Goal: Check status: Check status

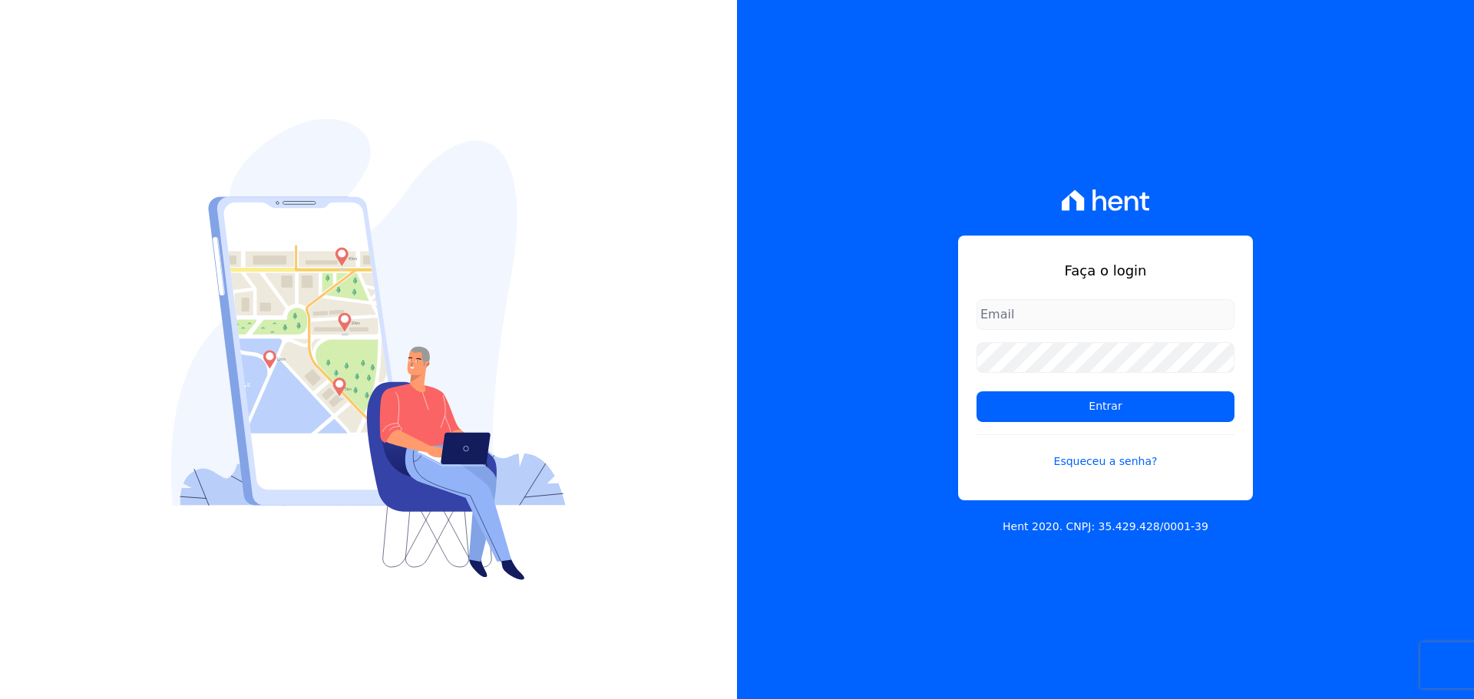
click at [1142, 312] on input "email" at bounding box center [1106, 314] width 258 height 31
type input "[PERSON_NAME][EMAIL_ADDRESS][DOMAIN_NAME]"
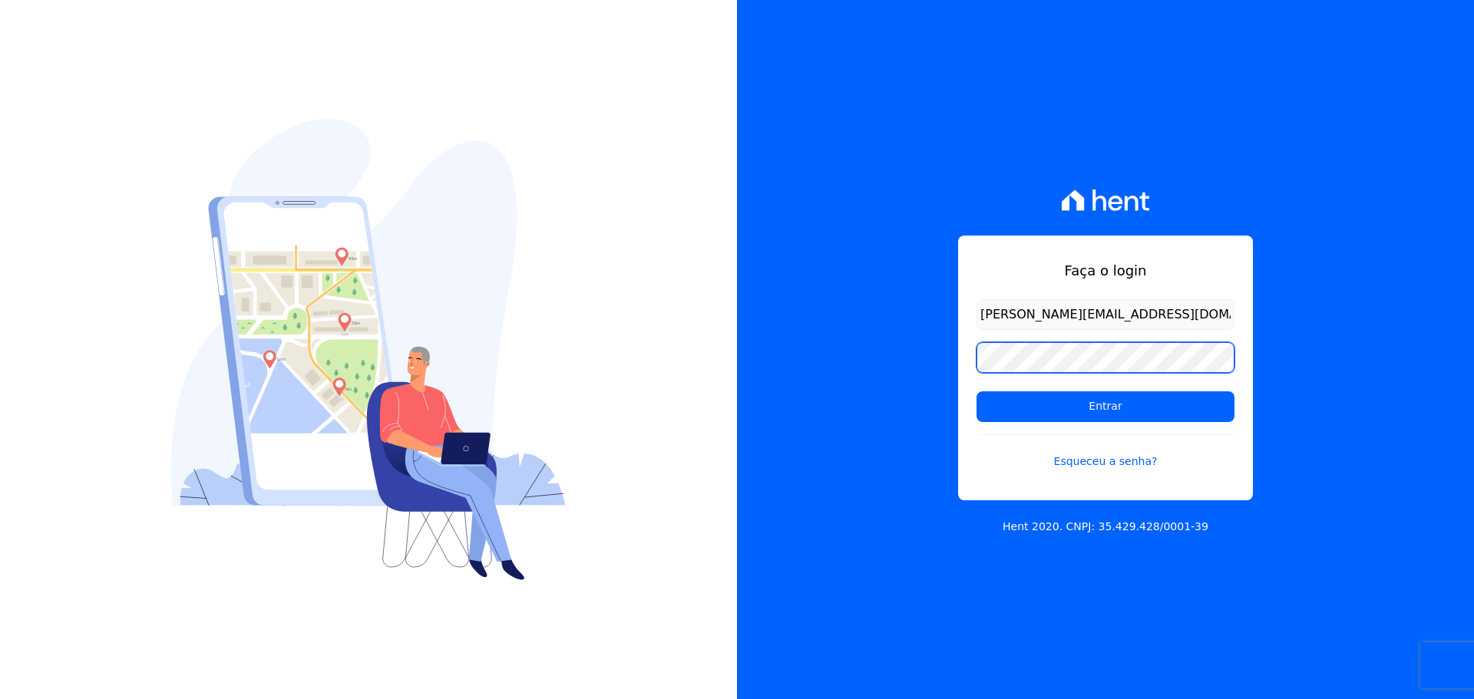
click at [977, 392] on input "Entrar" at bounding box center [1106, 407] width 258 height 31
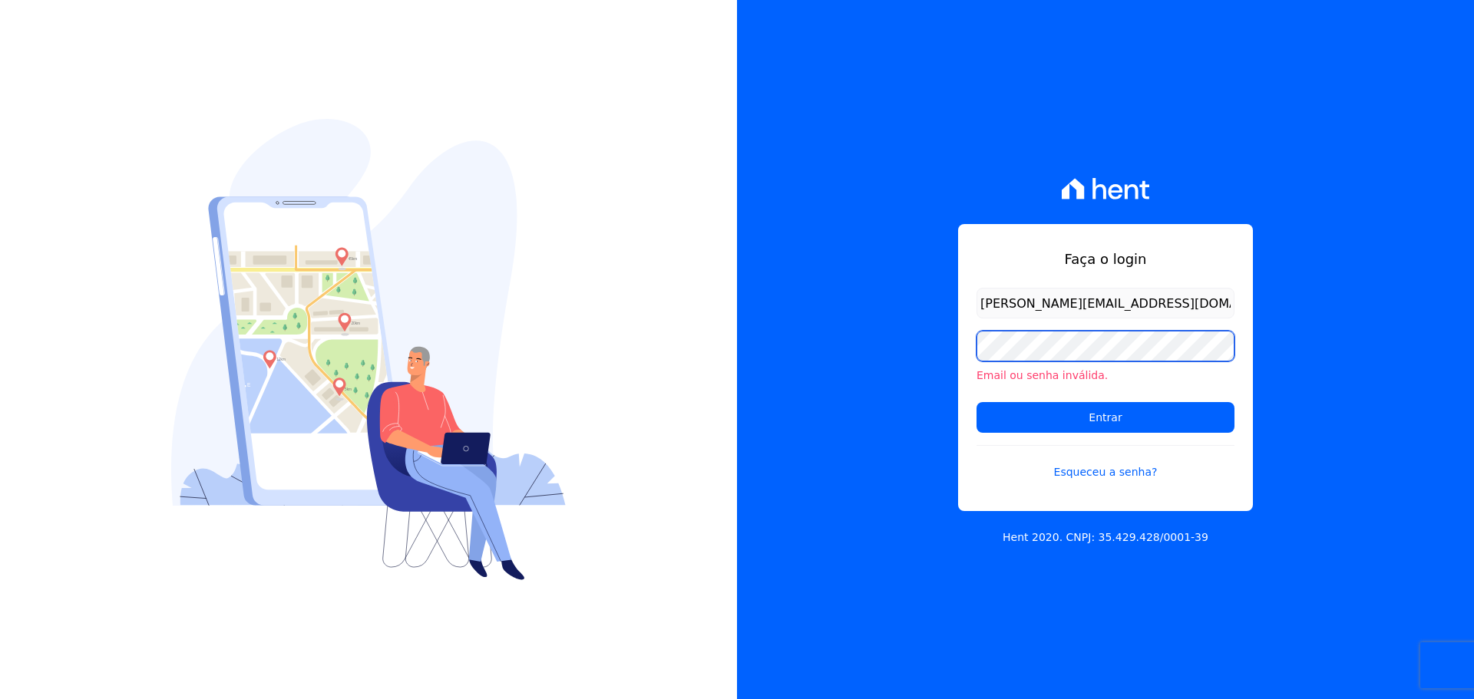
click at [977, 402] on input "Entrar" at bounding box center [1106, 417] width 258 height 31
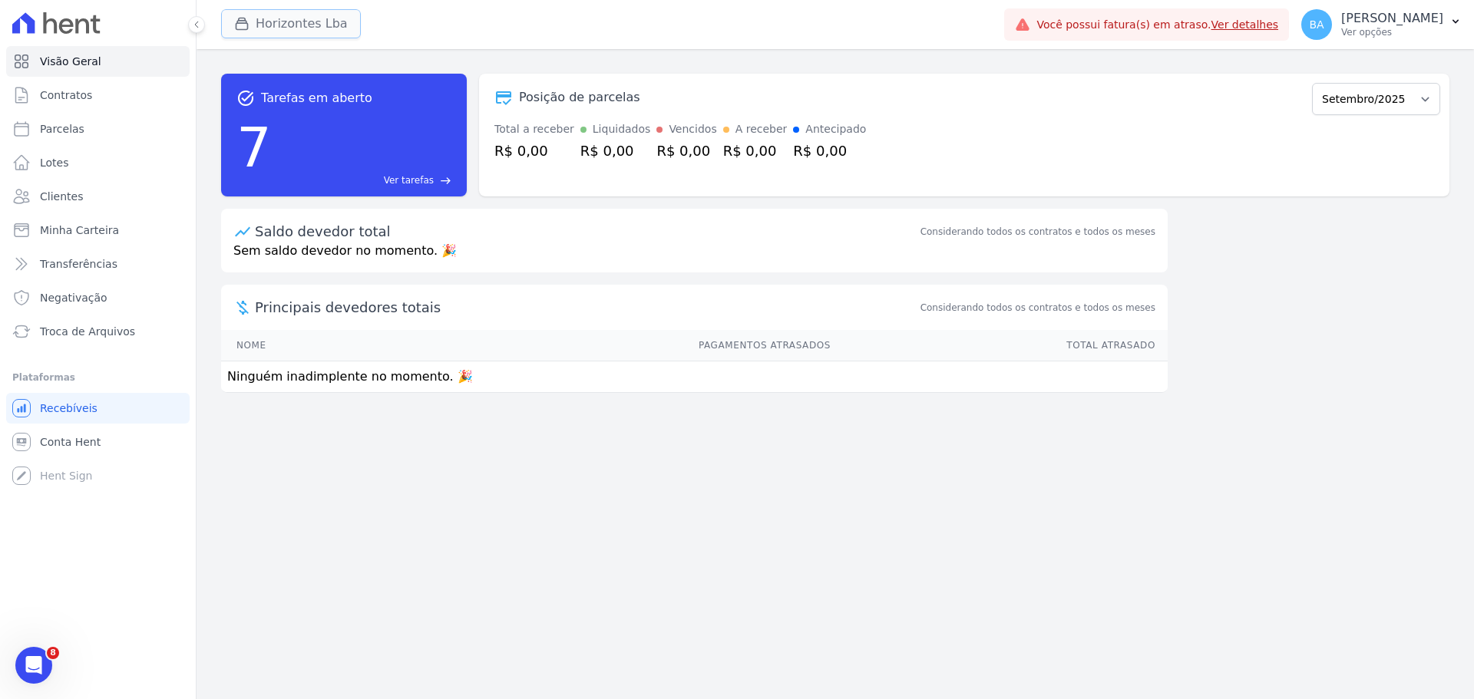
click at [296, 15] on button "Horizontes Lba" at bounding box center [291, 23] width 140 height 29
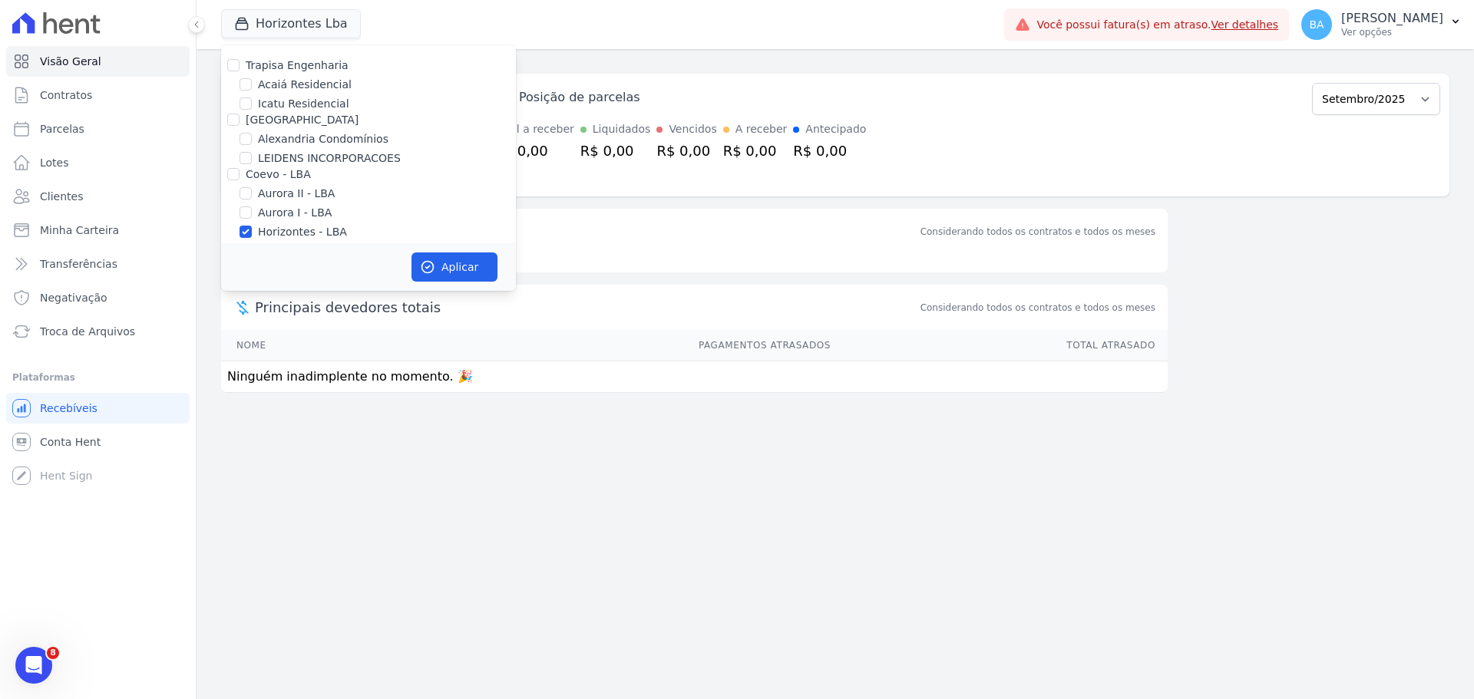
click at [319, 156] on label "LEIDENS INCORPORACOES" at bounding box center [329, 158] width 143 height 16
click at [252, 156] on input "LEIDENS INCORPORACOES" at bounding box center [246, 158] width 12 height 12
checkbox input "true"
click at [473, 283] on div "Aplicar" at bounding box center [368, 267] width 295 height 48
click at [243, 230] on input "Horizontes - LBA" at bounding box center [246, 232] width 12 height 12
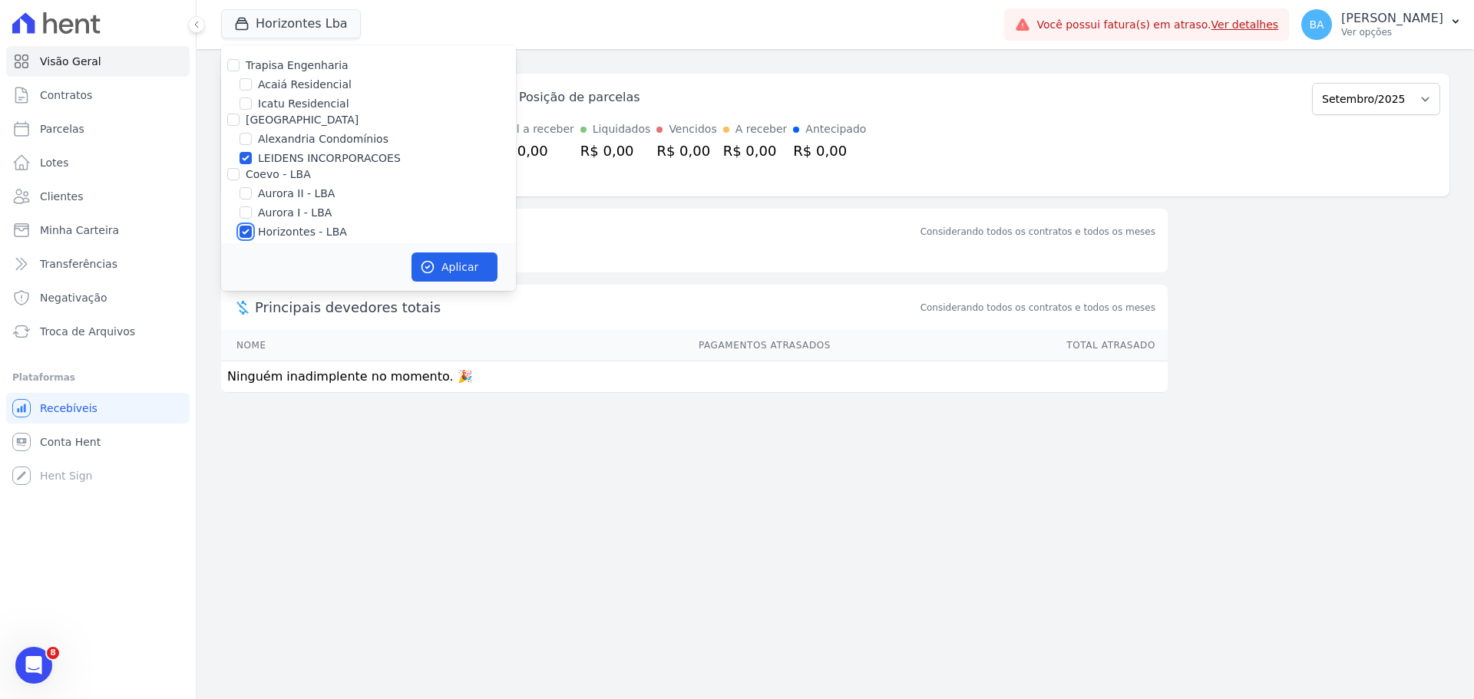
checkbox input "false"
click at [447, 256] on button "Aplicar" at bounding box center [455, 267] width 86 height 29
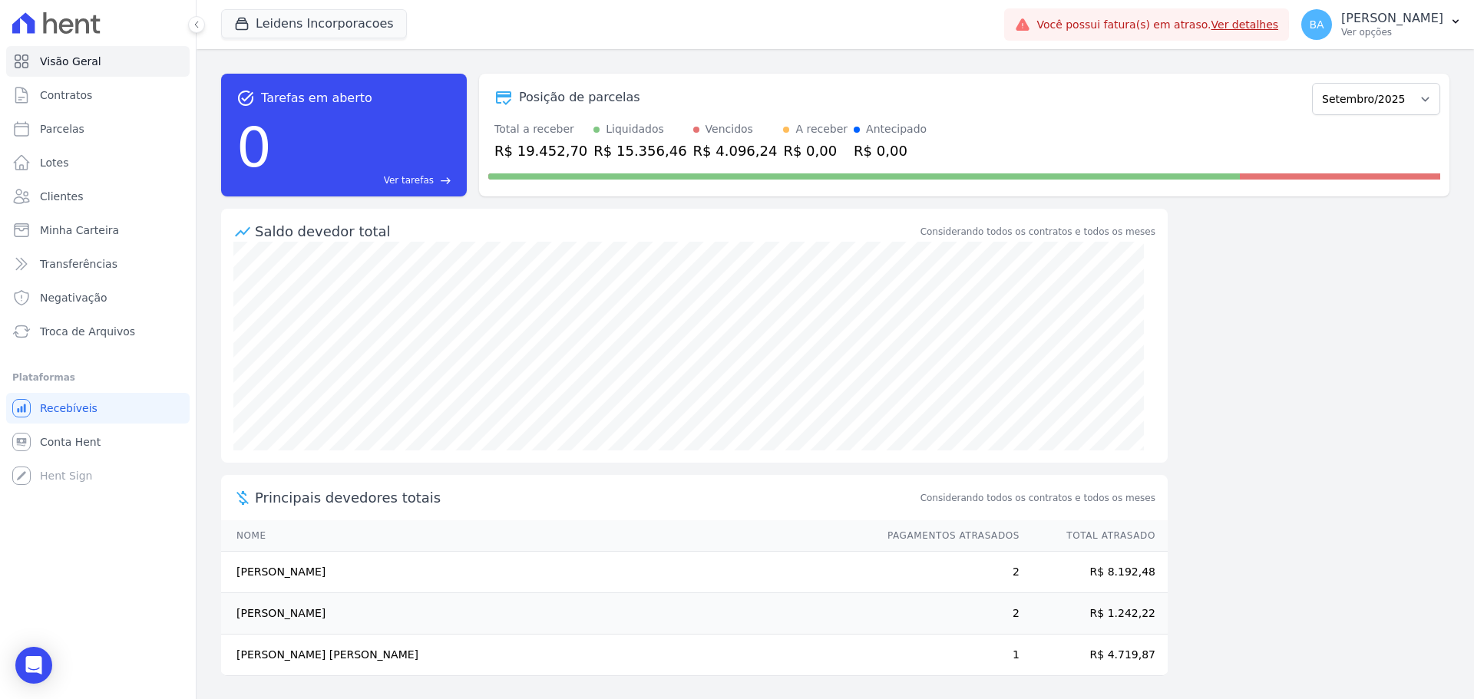
scroll to position [2, 0]
click at [1122, 581] on td "R$ 8.192,48" at bounding box center [1093, 570] width 147 height 41
click at [1106, 571] on td "R$ 8.192,48" at bounding box center [1093, 570] width 147 height 41
drag, startPoint x: 1093, startPoint y: 572, endPoint x: 1143, endPoint y: 570, distance: 49.9
click at [1143, 570] on td "R$ 8.192,48" at bounding box center [1093, 570] width 147 height 41
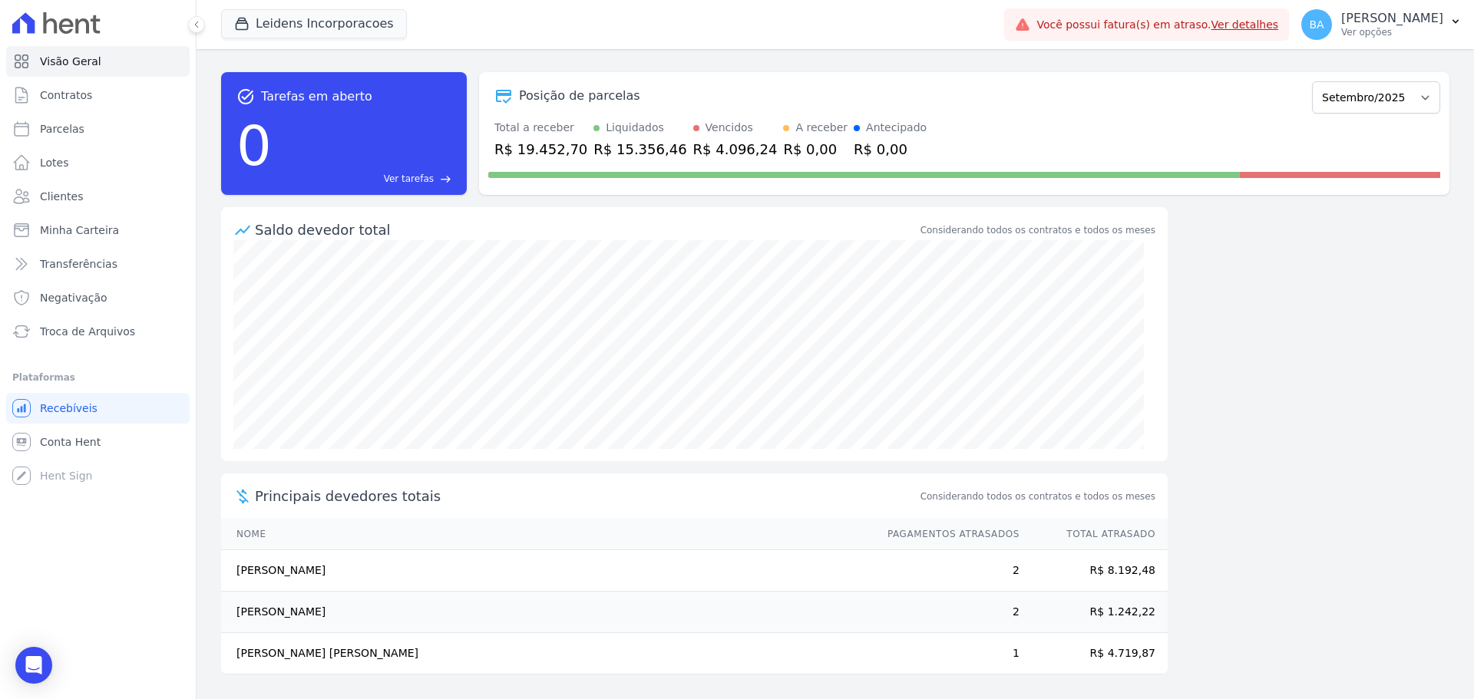
click at [1143, 570] on td "R$ 8.192,48" at bounding box center [1093, 570] width 147 height 41
click at [87, 127] on link "Parcelas" at bounding box center [97, 129] width 183 height 31
select select
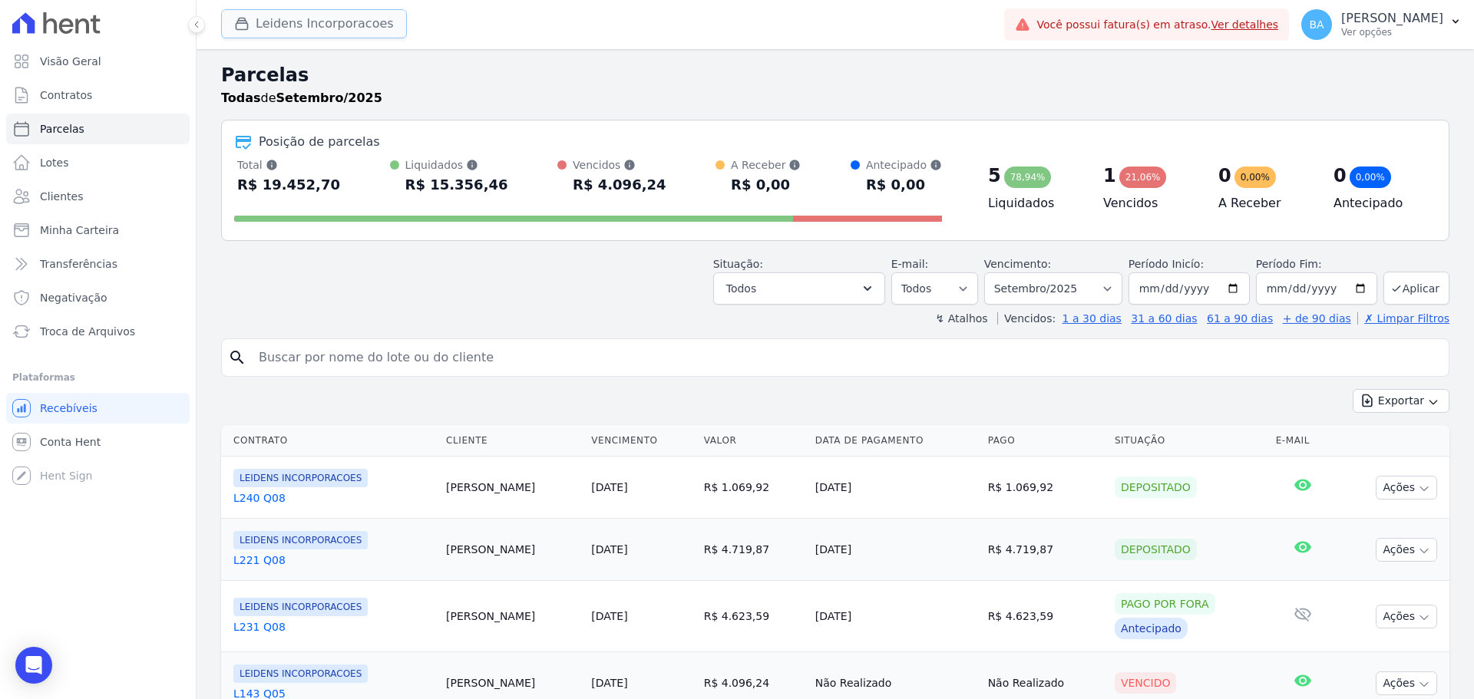
click at [360, 30] on button "Leidens Incorporacoes" at bounding box center [314, 23] width 186 height 29
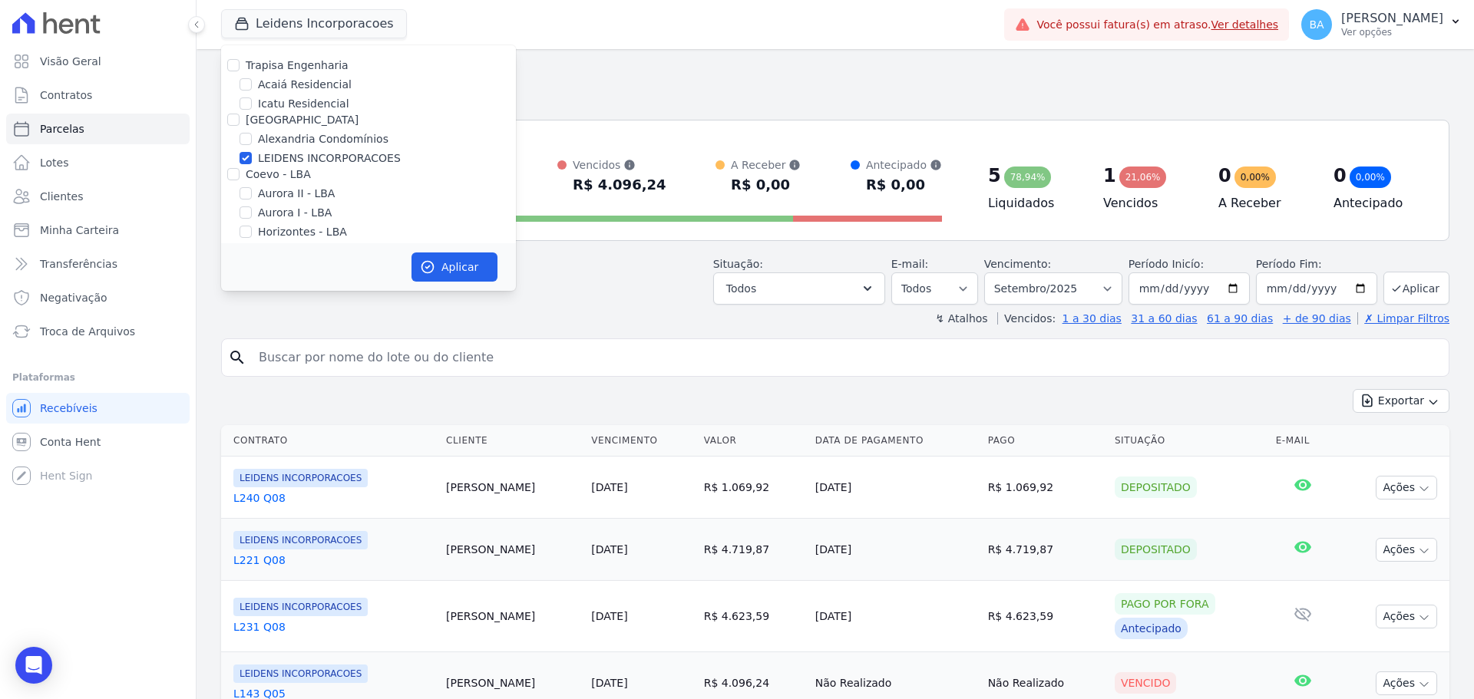
click at [323, 144] on label "Alexandria Condomínios" at bounding box center [323, 139] width 131 height 16
click at [252, 144] on input "Alexandria Condomínios" at bounding box center [246, 139] width 12 height 12
checkbox input "true"
drag, startPoint x: 478, startPoint y: 271, endPoint x: 480, endPoint y: 262, distance: 9.3
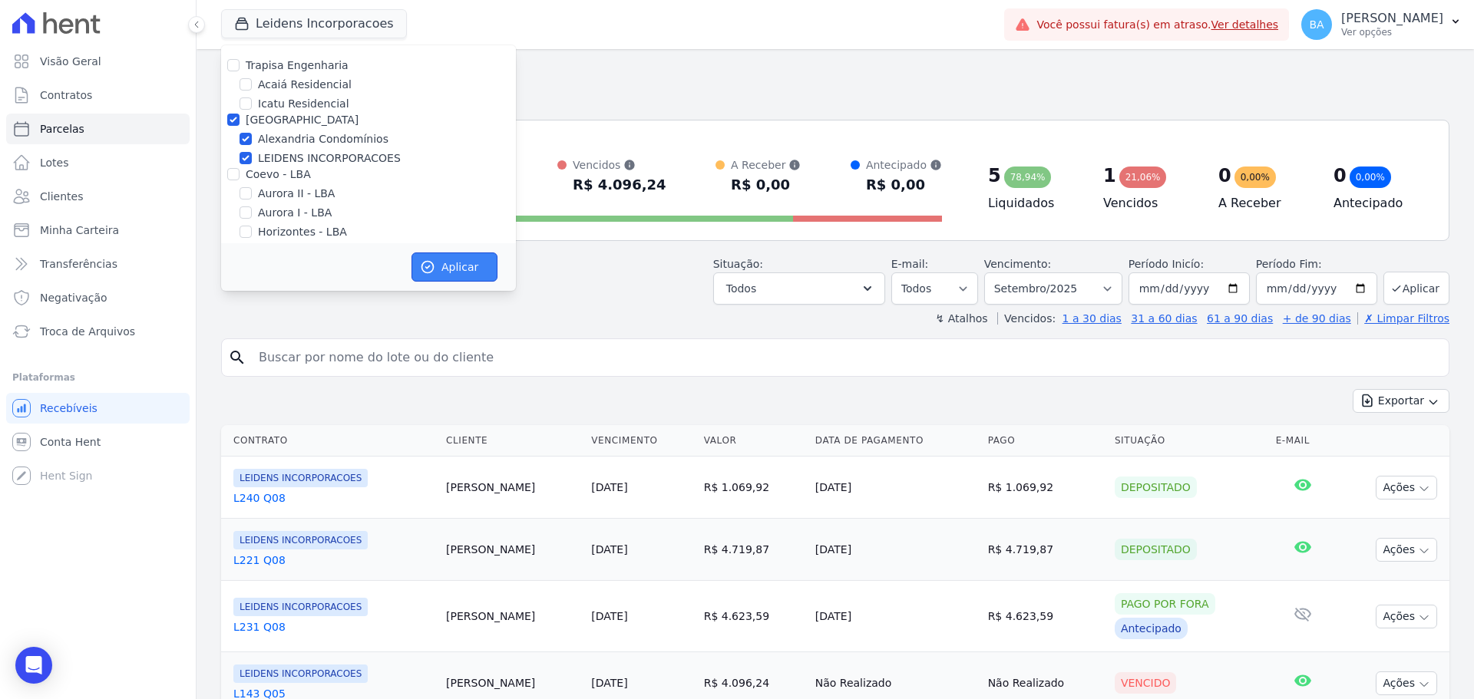
click at [478, 270] on button "Aplicar" at bounding box center [455, 267] width 86 height 29
select select
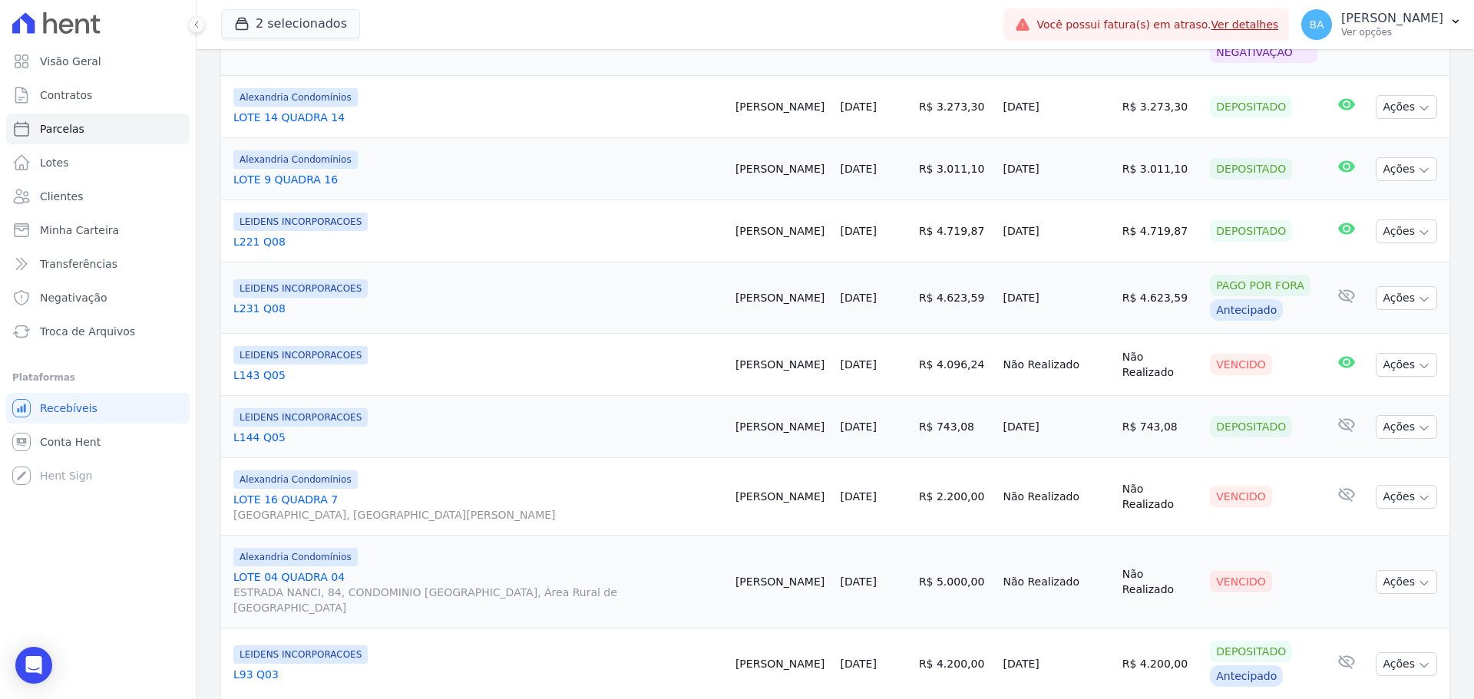
scroll to position [1545, 0]
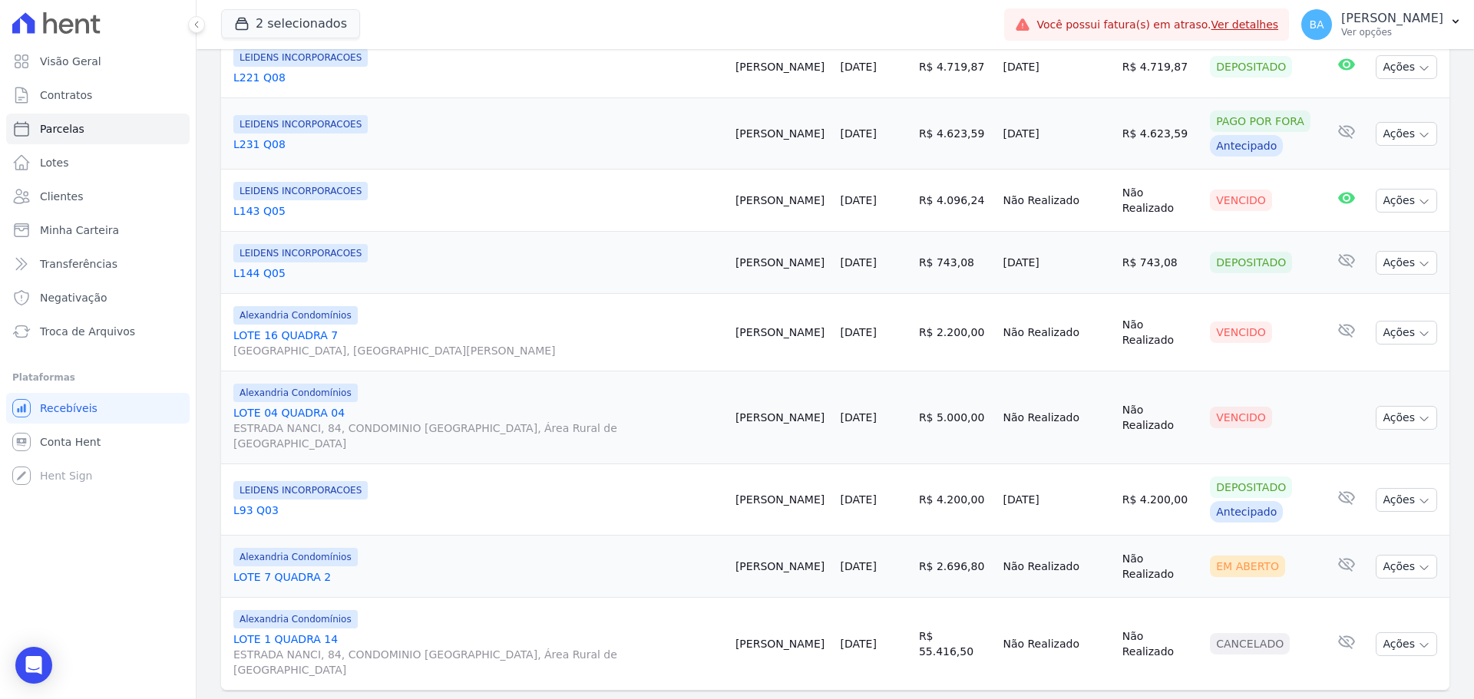
select select
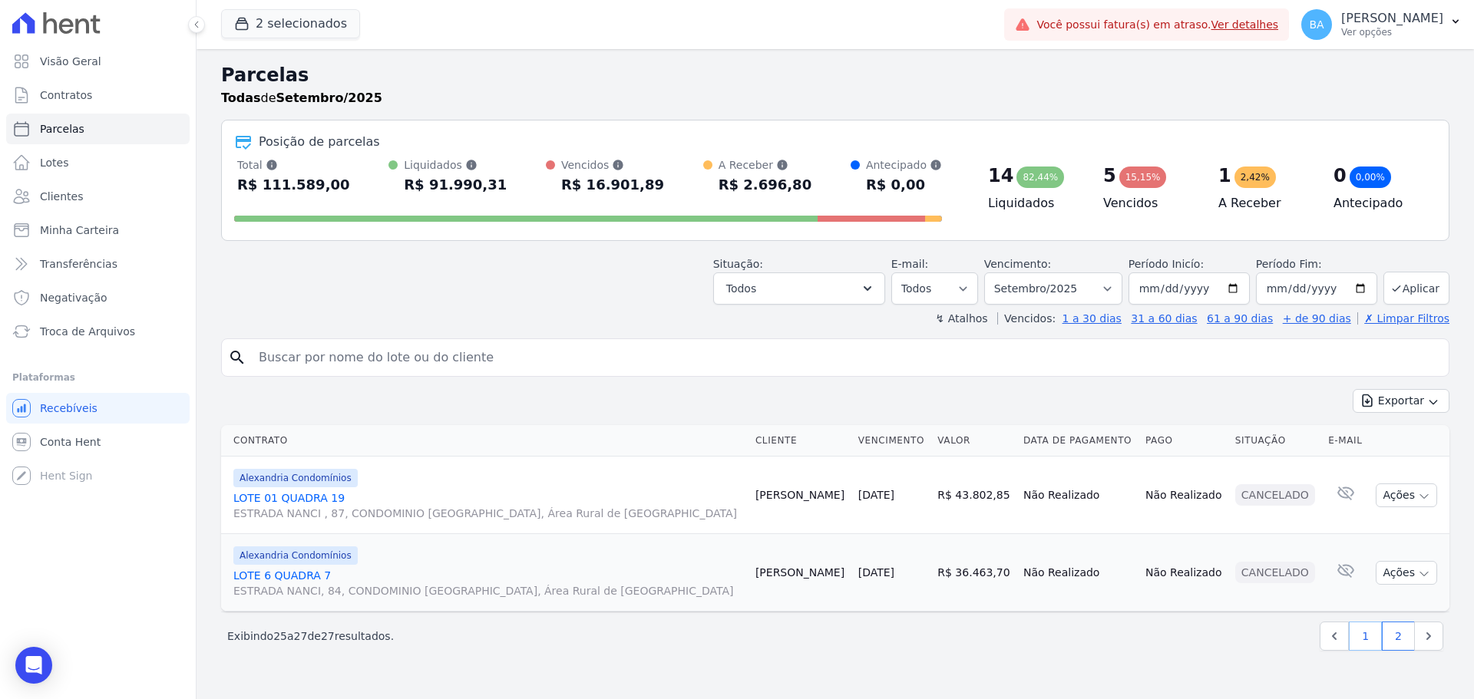
click at [1361, 644] on link "1" at bounding box center [1365, 636] width 33 height 29
select select
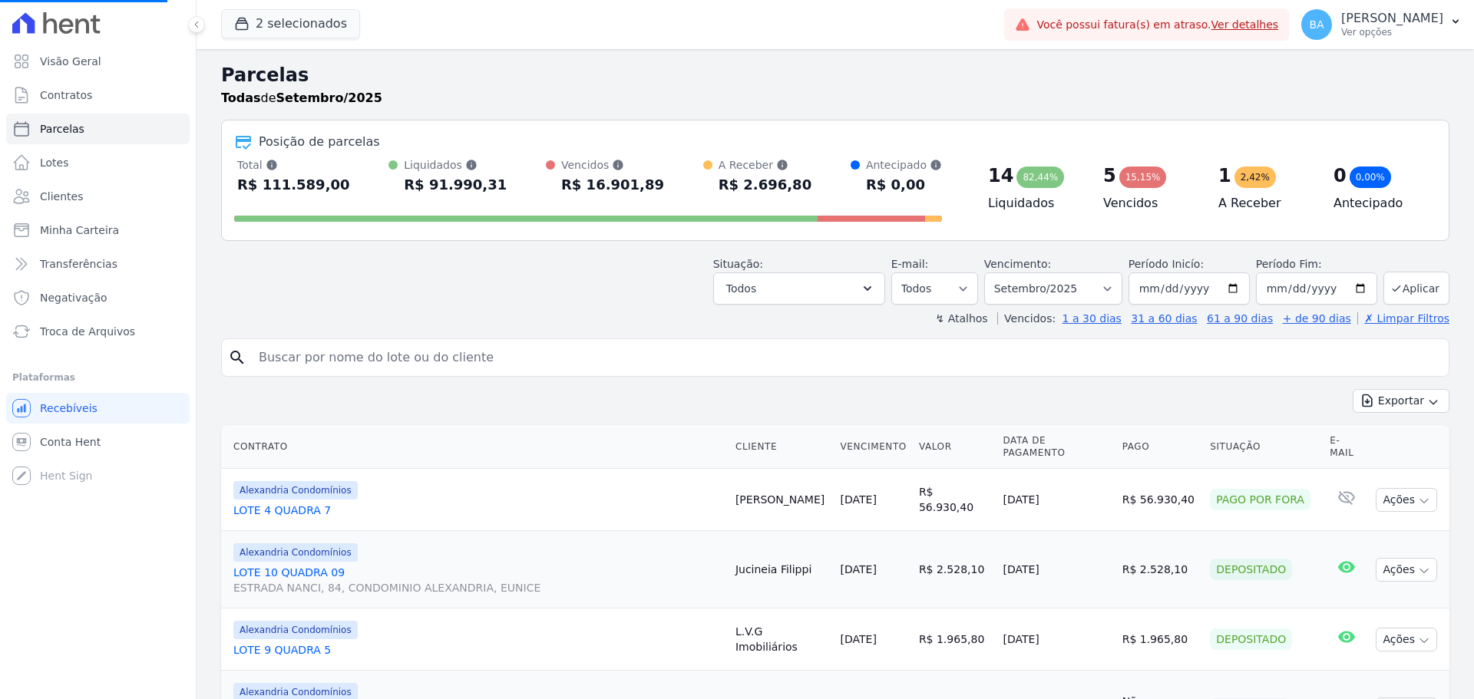
drag, startPoint x: 1361, startPoint y: 644, endPoint x: 770, endPoint y: 478, distance: 613.3
click at [835, 478] on td "01/09/2025" at bounding box center [874, 500] width 78 height 62
select select
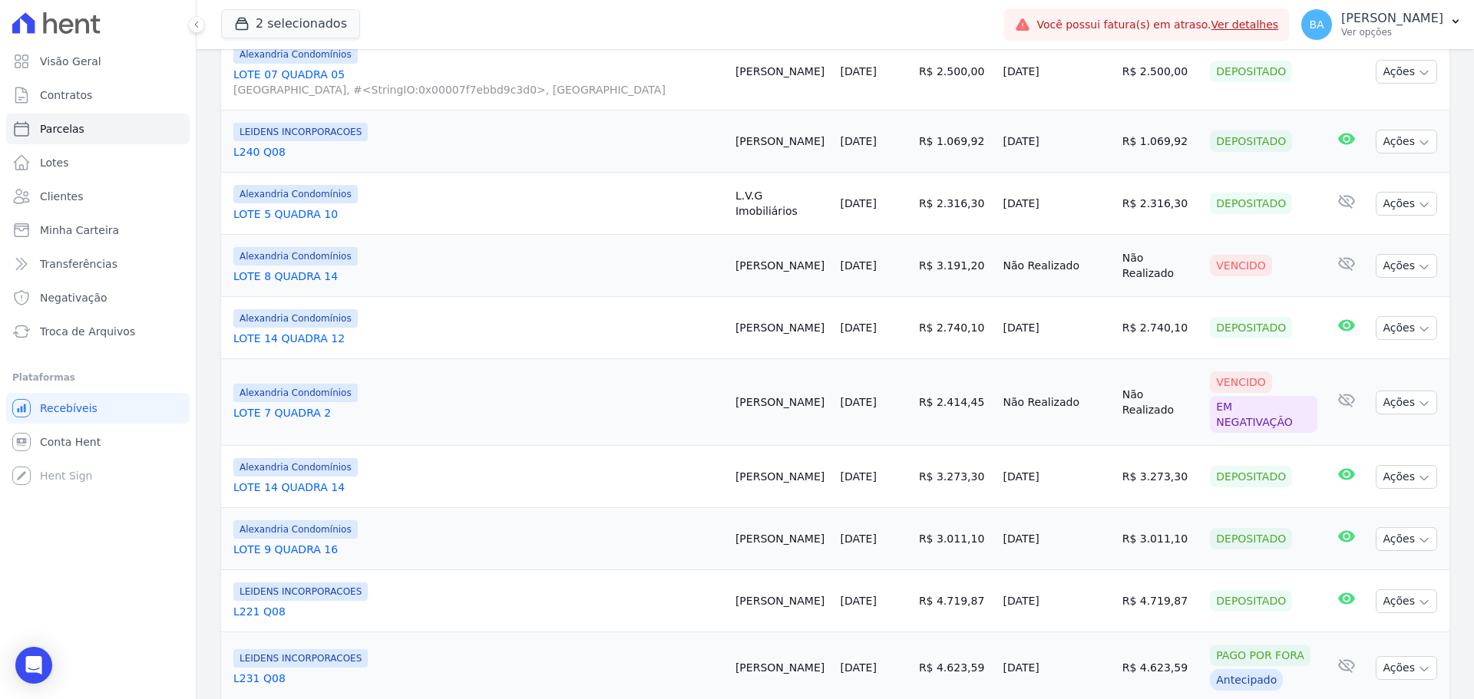
scroll to position [1075, 0]
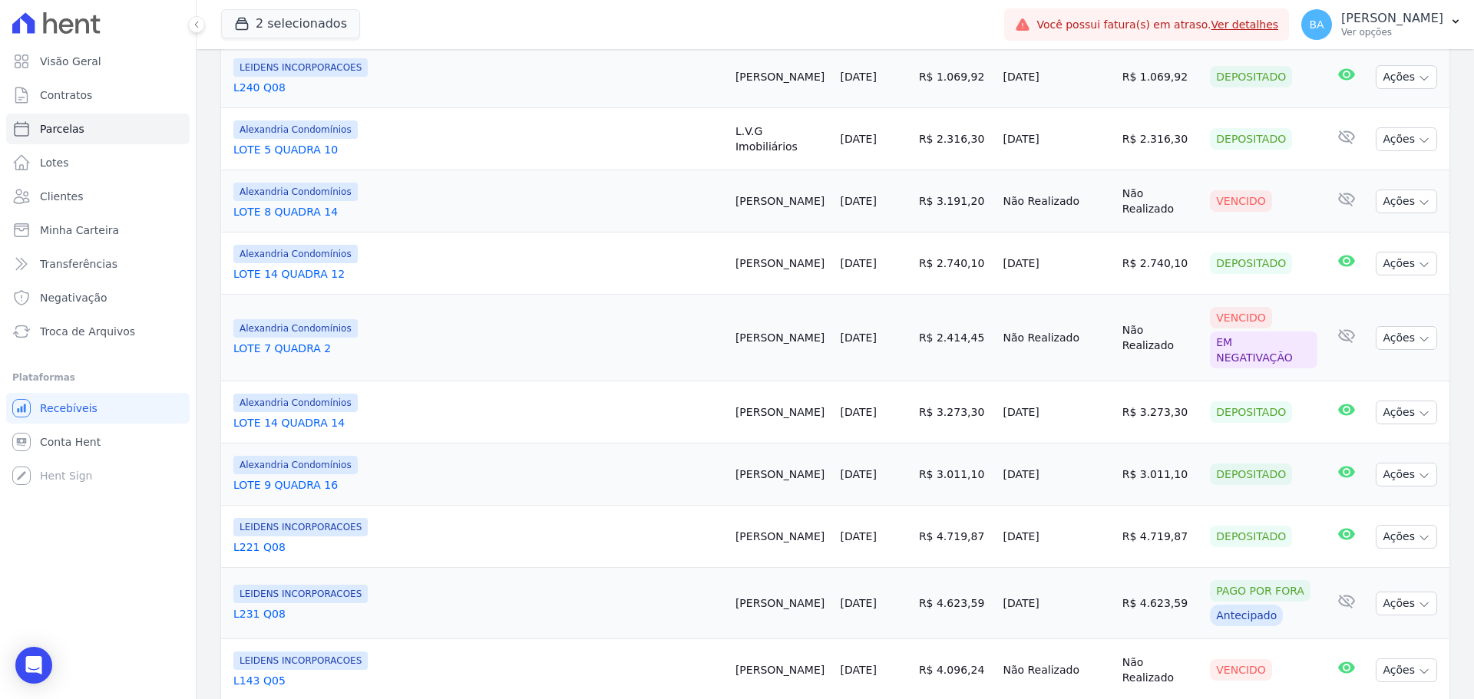
drag, startPoint x: 1200, startPoint y: 329, endPoint x: 1261, endPoint y: 334, distance: 61.6
click at [1261, 334] on div "Em negativação" at bounding box center [1263, 350] width 107 height 37
click at [1260, 334] on div "Em negativação" at bounding box center [1263, 350] width 107 height 37
click at [1008, 330] on td "Não Realizado" at bounding box center [1056, 338] width 119 height 87
drag, startPoint x: 667, startPoint y: 299, endPoint x: 838, endPoint y: 329, distance: 173.8
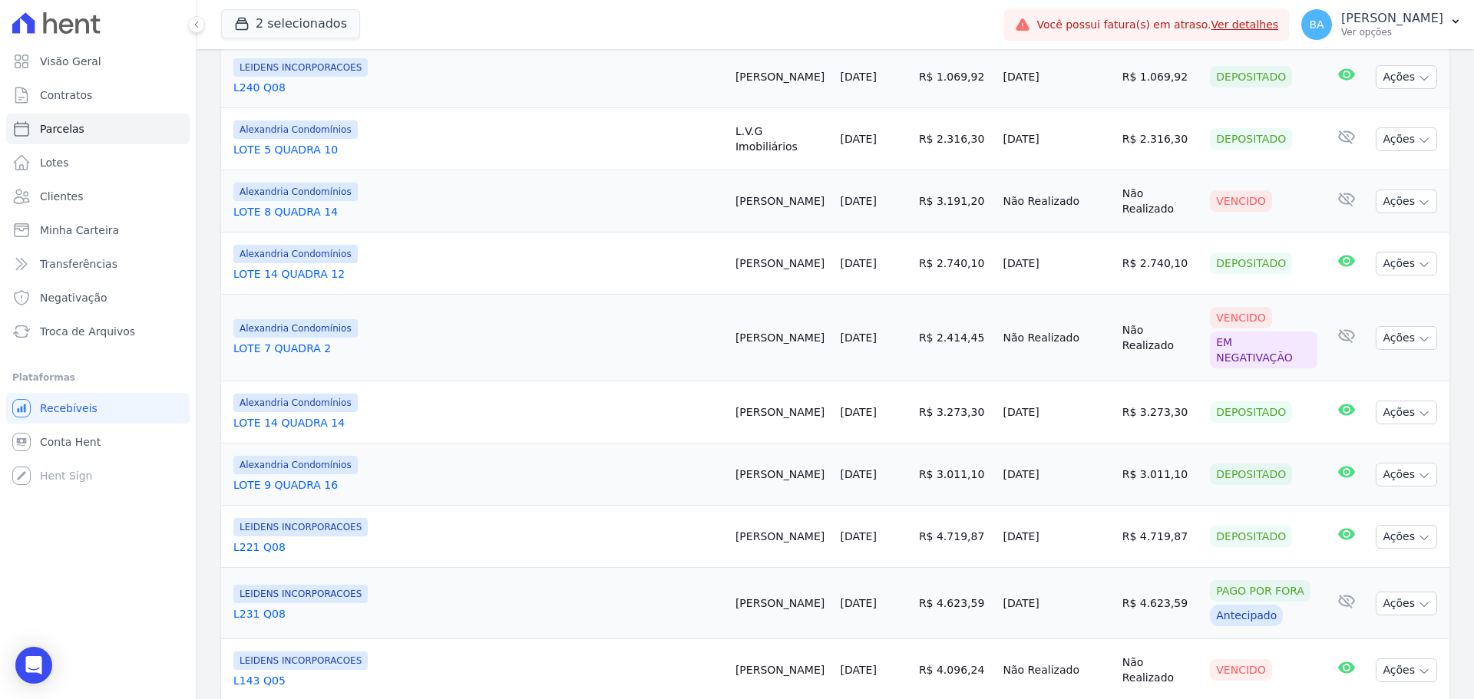
click at [836, 329] on tr "Alexandria Condomínios LOTE 7 QUADRA 2 Rafael Silva 15/09/2025 R$ 2.414,45 Não …" at bounding box center [835, 338] width 1228 height 87
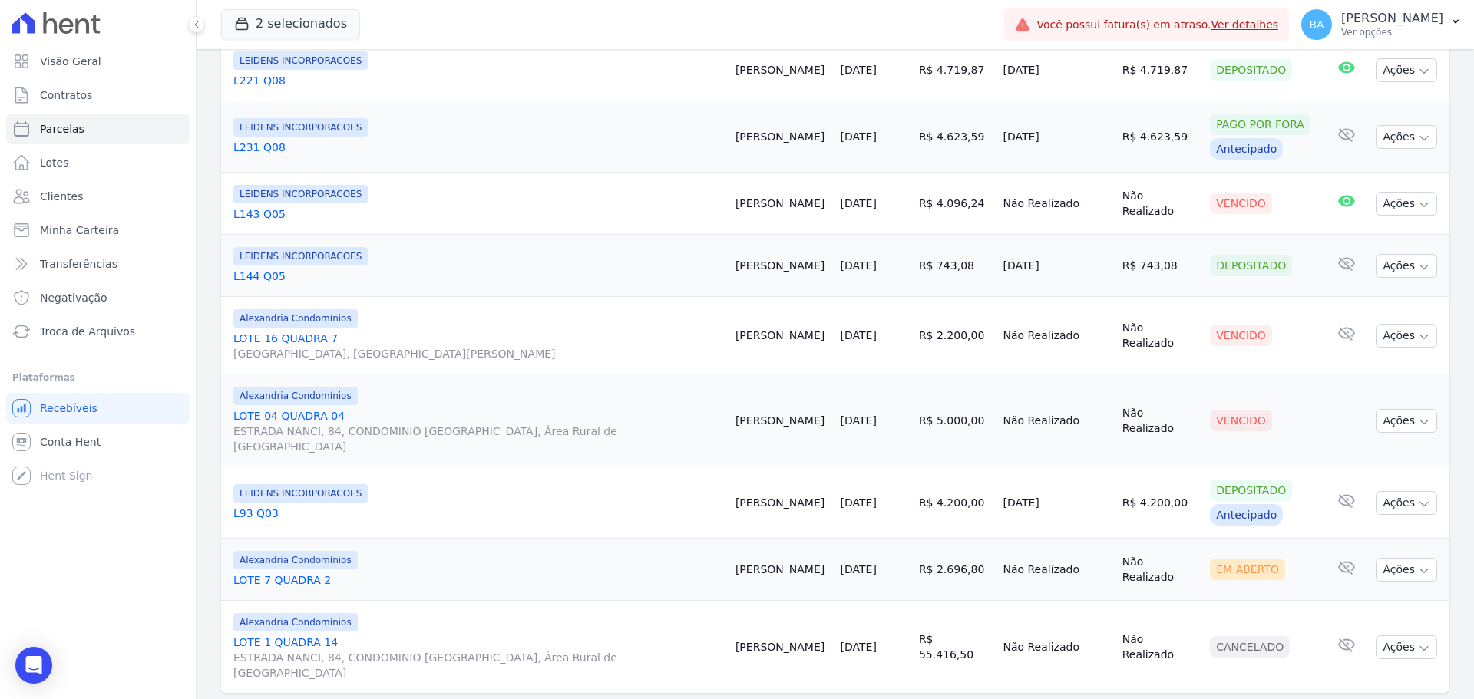
scroll to position [1545, 0]
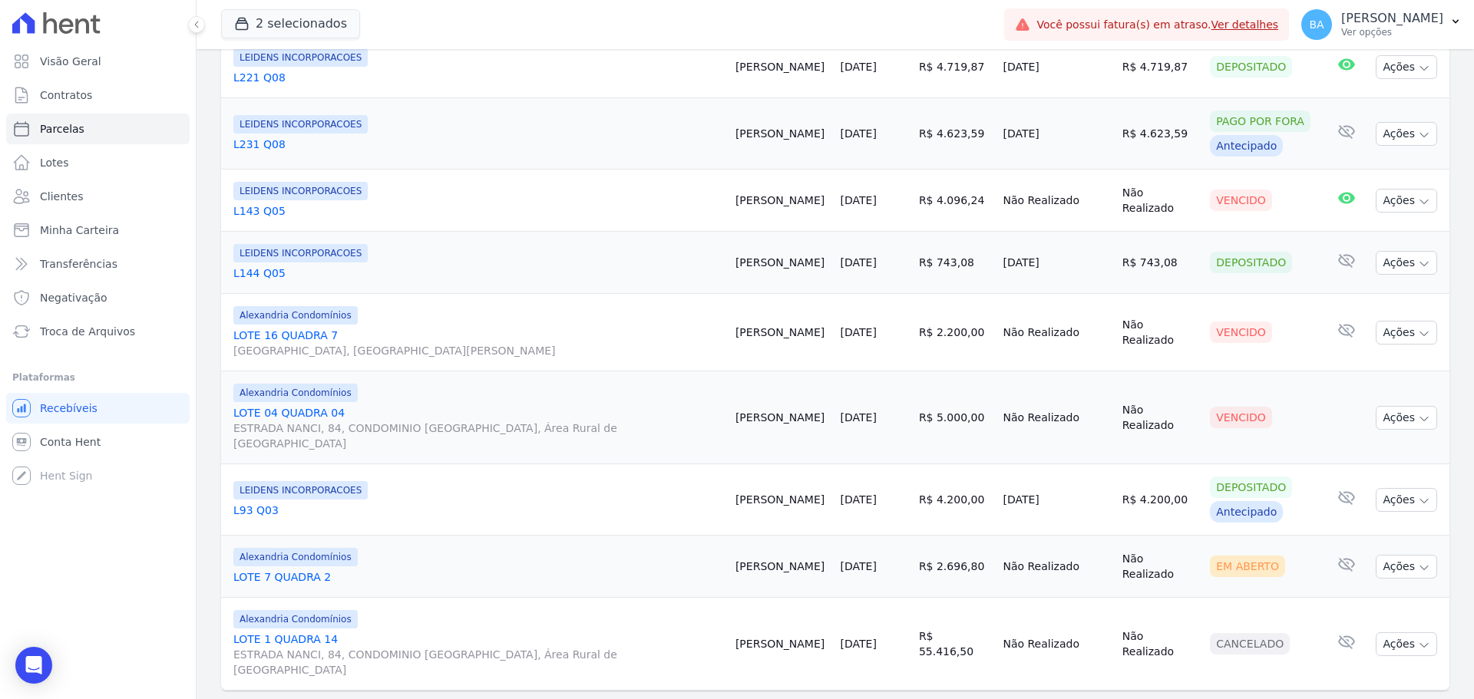
select select
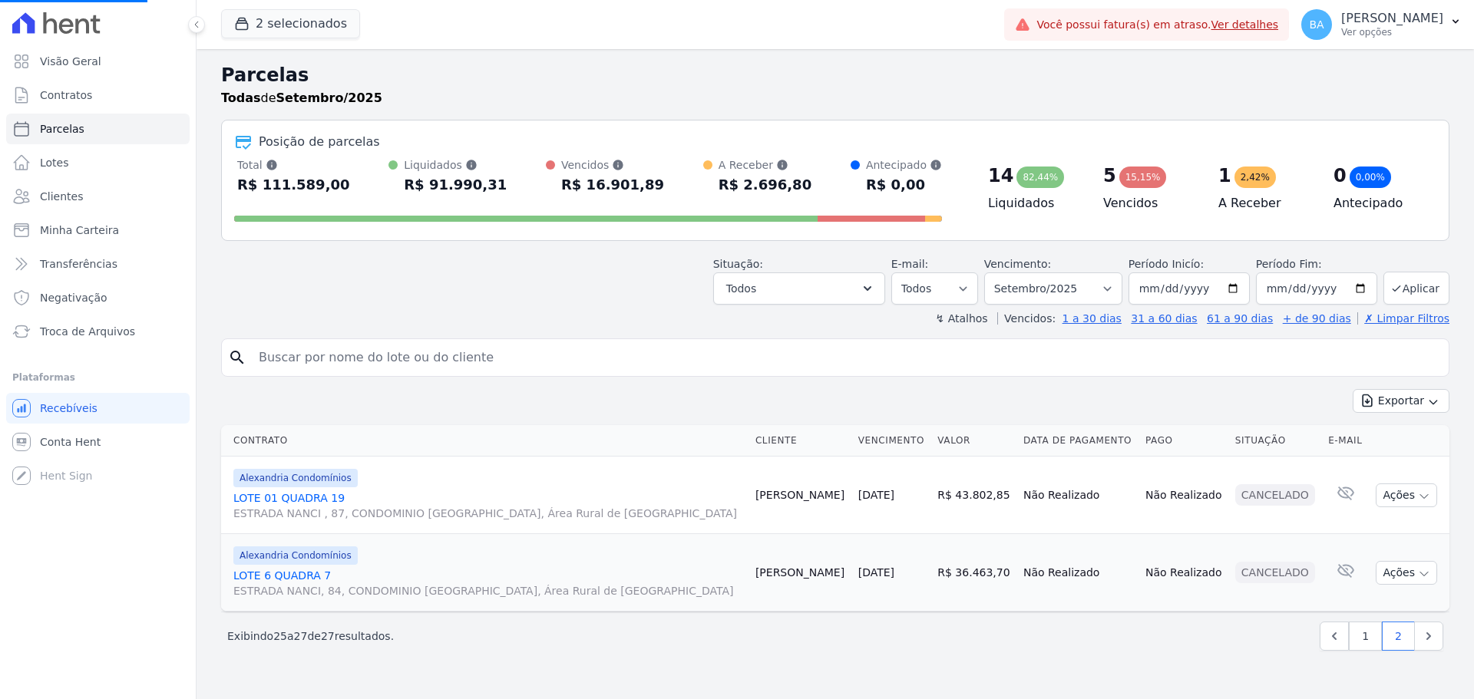
select select
click at [1354, 644] on link "1" at bounding box center [1365, 636] width 33 height 29
select select
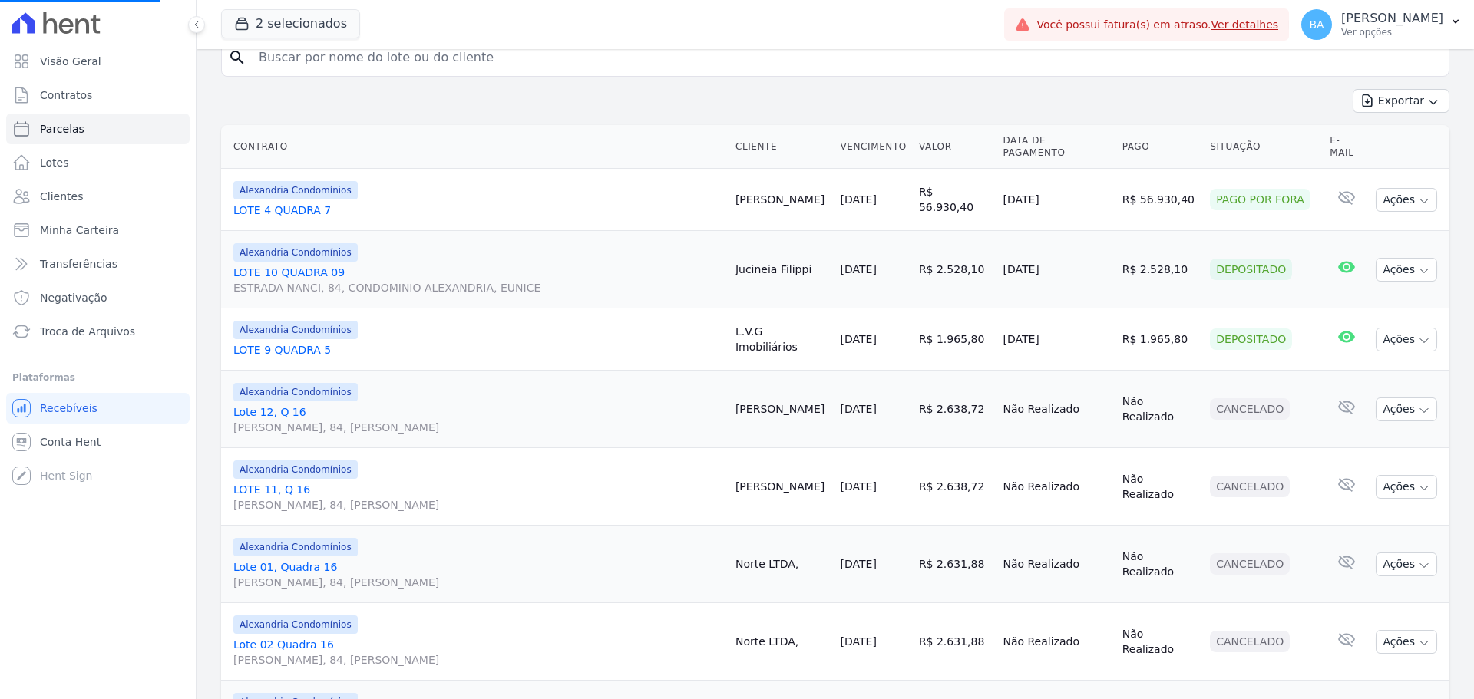
scroll to position [537, 0]
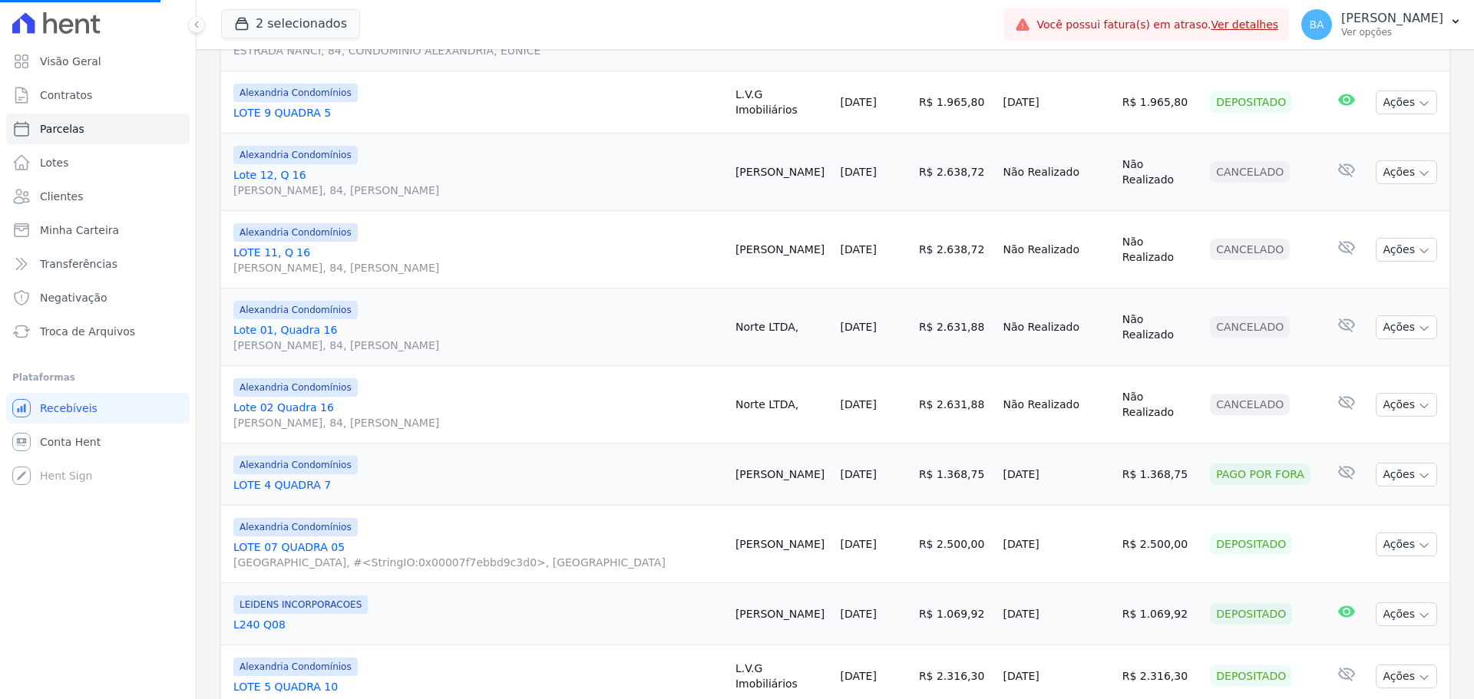
select select
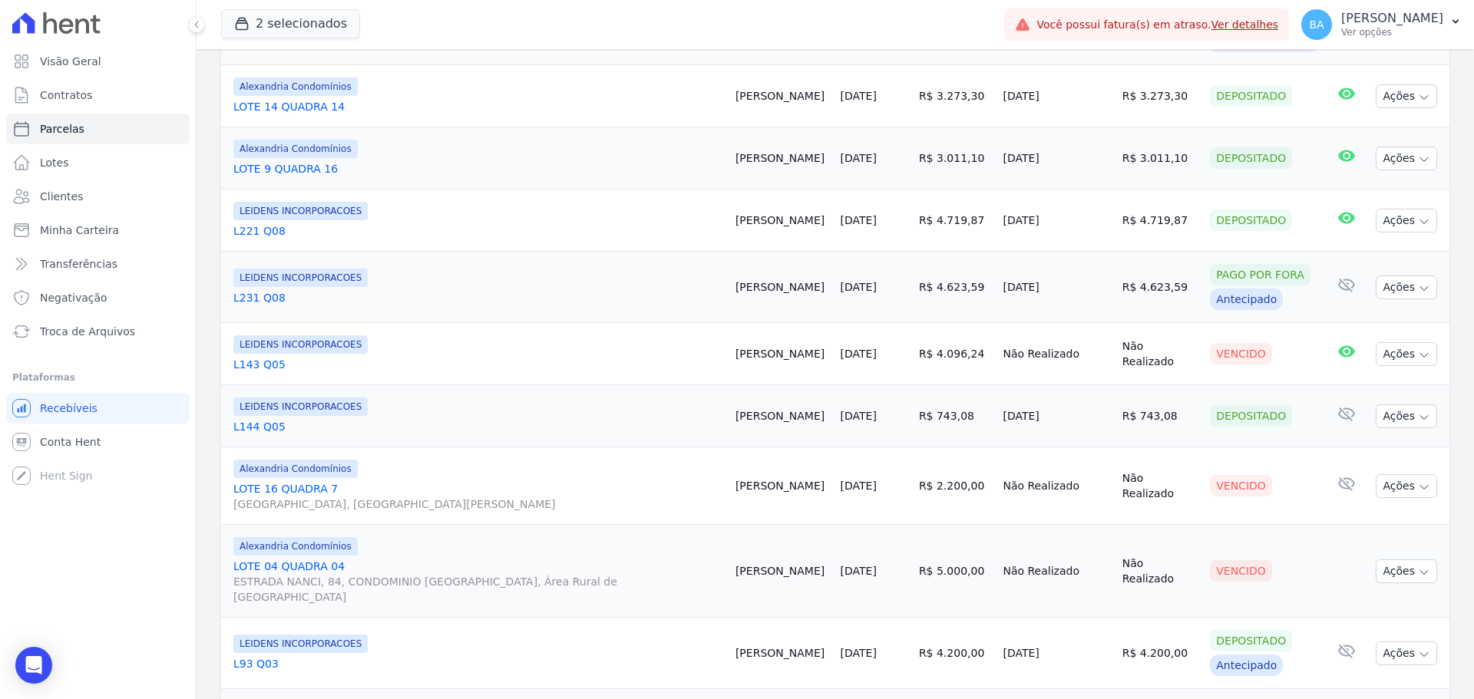
scroll to position [931, 0]
